Goal: Browse casually: Explore the website without a specific task or goal

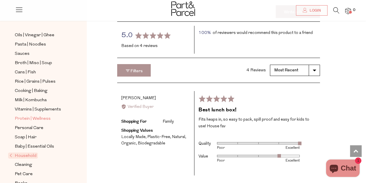
scroll to position [185, 0]
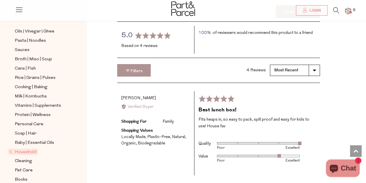
click at [10, 148] on span "Household" at bounding box center [23, 151] width 30 height 6
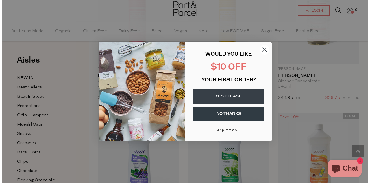
scroll to position [994, 0]
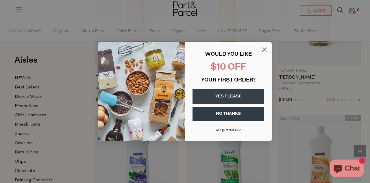
click at [262, 48] on circle "Close dialog" at bounding box center [265, 50] width 10 height 10
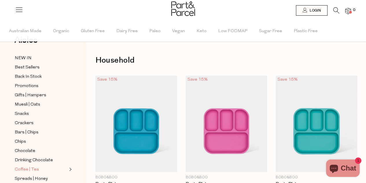
scroll to position [0, 0]
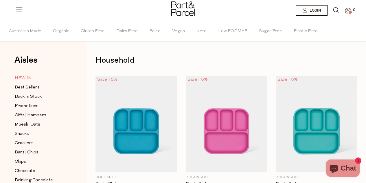
click at [27, 80] on span "NEW IN" at bounding box center [23, 78] width 17 height 7
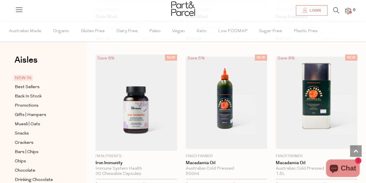
scroll to position [984, 0]
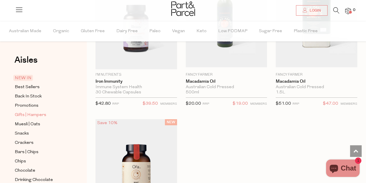
click at [41, 116] on span "Gifts | Hampers" at bounding box center [31, 114] width 32 height 7
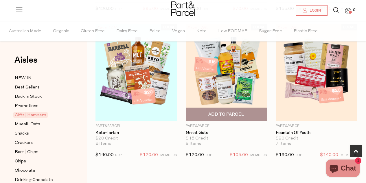
scroll to position [347, 0]
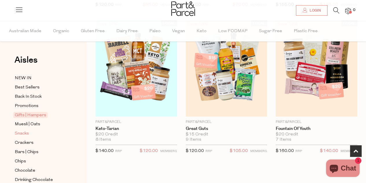
click at [28, 130] on span "Snacks" at bounding box center [22, 133] width 14 height 7
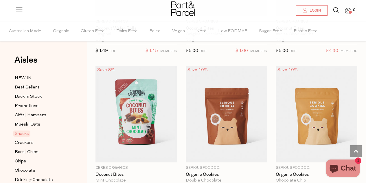
scroll to position [1765, 0]
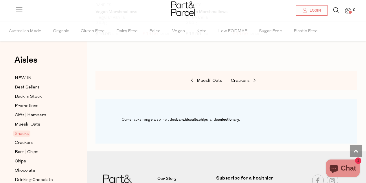
scroll to position [3591, 0]
